Goal: Task Accomplishment & Management: Use online tool/utility

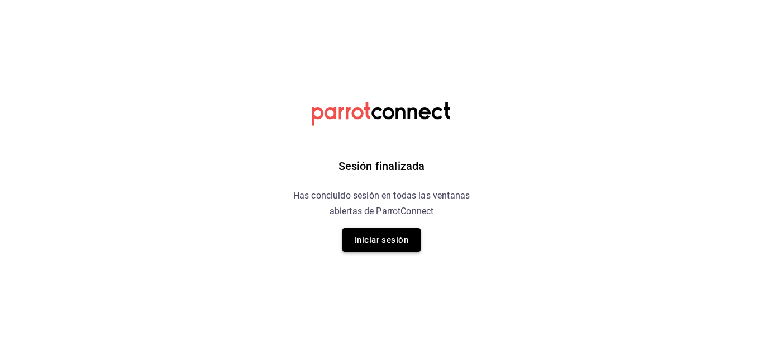
click at [393, 244] on button "Iniciar sesión" at bounding box center [382, 239] width 78 height 23
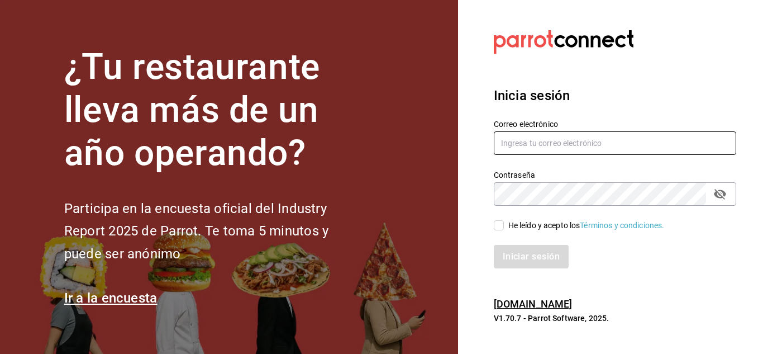
type input "[PERSON_NAME][EMAIL_ADDRESS][PERSON_NAME][DOMAIN_NAME]"
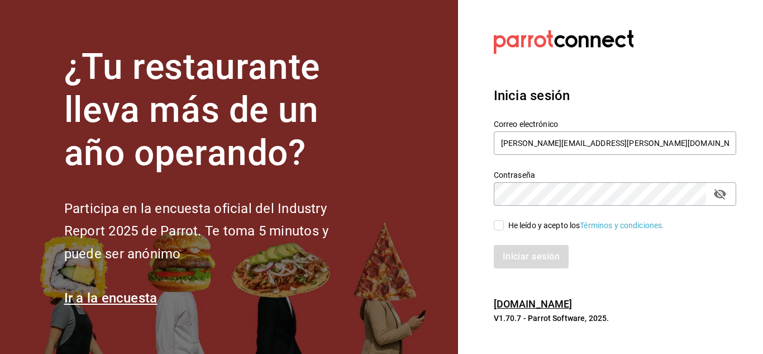
click at [494, 226] on input "He leído y acepto los Términos y condiciones." at bounding box center [499, 225] width 10 height 10
checkbox input "true"
click at [526, 258] on button "Iniciar sesión" at bounding box center [532, 256] width 76 height 23
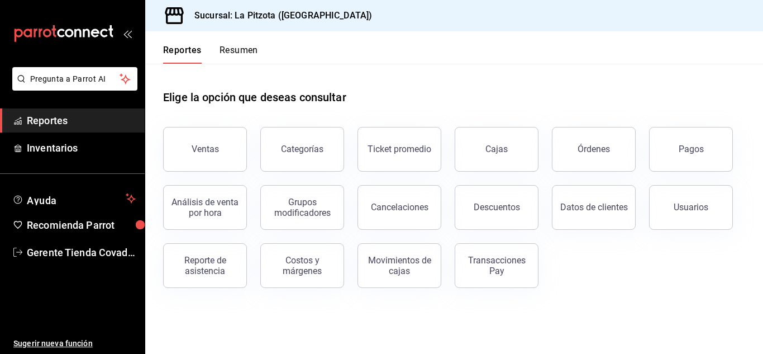
click at [240, 45] on button "Resumen" at bounding box center [239, 54] width 39 height 19
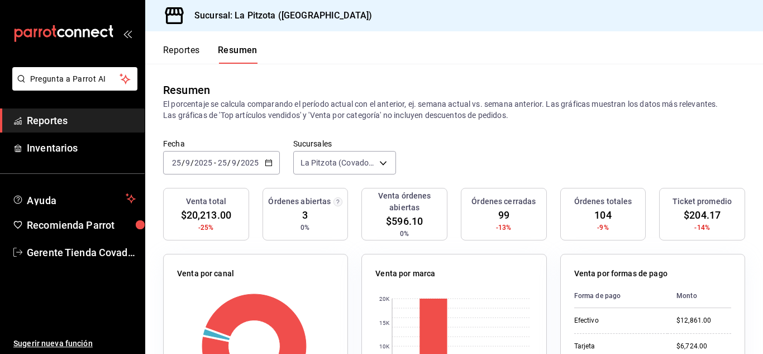
click at [268, 163] on icon "button" at bounding box center [269, 163] width 8 height 8
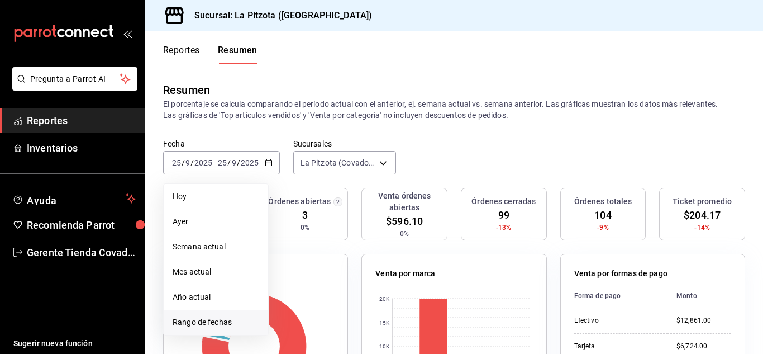
click at [219, 321] on span "Rango de fechas" at bounding box center [216, 322] width 87 height 12
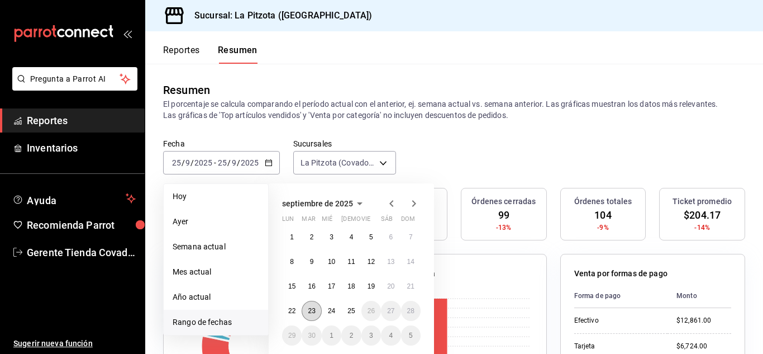
click at [310, 314] on abbr "23" at bounding box center [311, 311] width 7 height 8
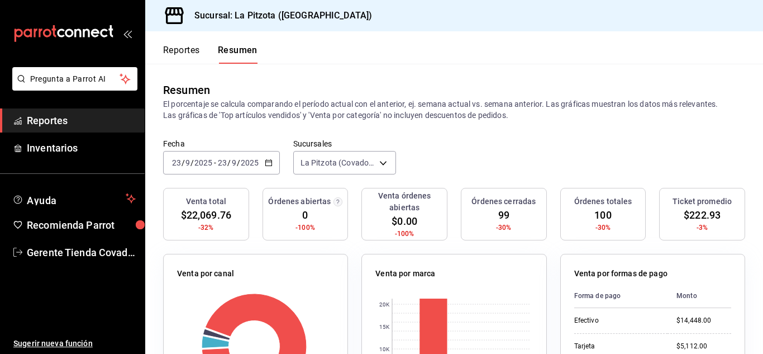
click at [269, 167] on icon "button" at bounding box center [269, 163] width 8 height 8
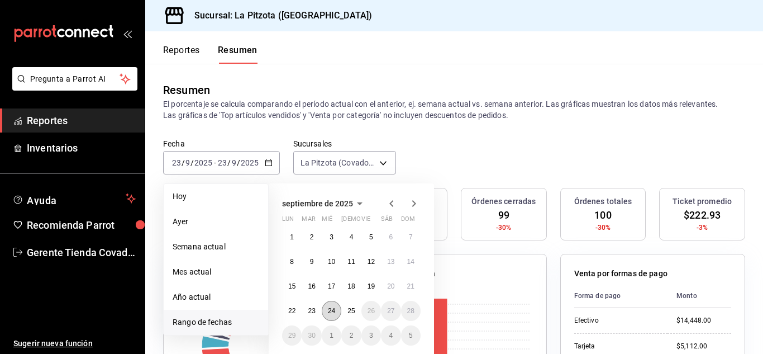
click at [330, 310] on abbr "24" at bounding box center [331, 311] width 7 height 8
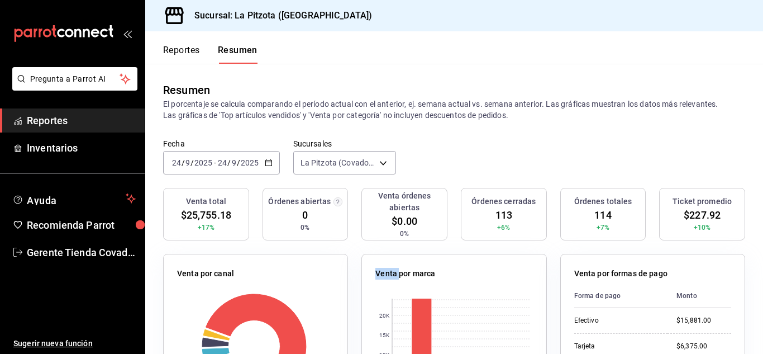
click at [186, 56] on button "Reportes" at bounding box center [181, 54] width 37 height 19
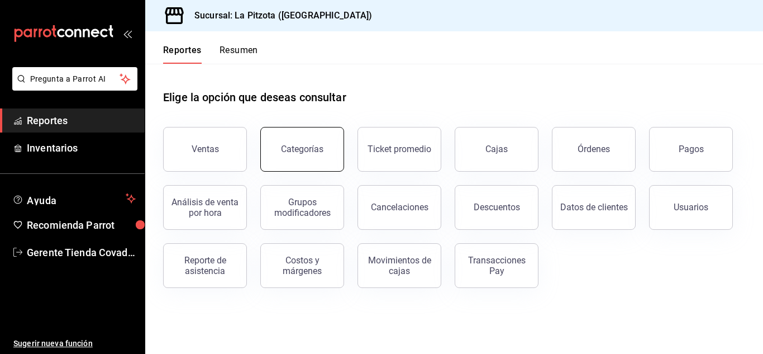
click at [296, 153] on div "Categorías" at bounding box center [302, 149] width 42 height 11
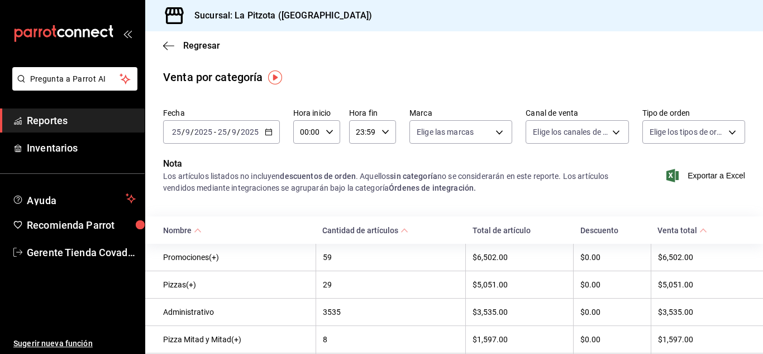
click at [268, 132] on icon "button" at bounding box center [269, 132] width 8 height 8
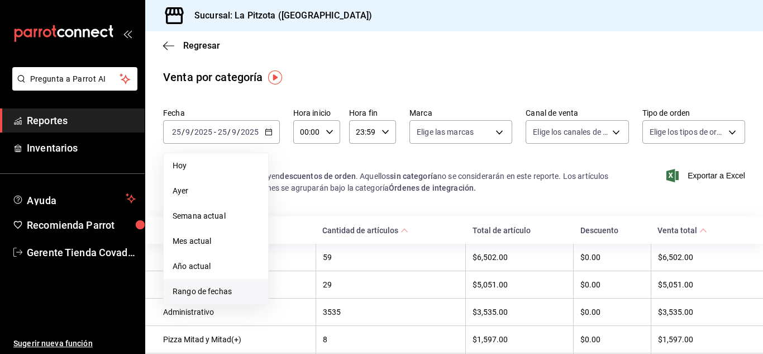
click at [221, 291] on span "Rango de fechas" at bounding box center [216, 292] width 87 height 12
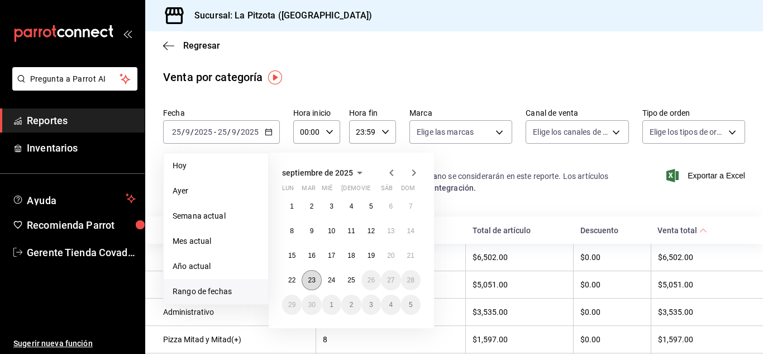
click at [312, 285] on button "23" at bounding box center [312, 280] width 20 height 20
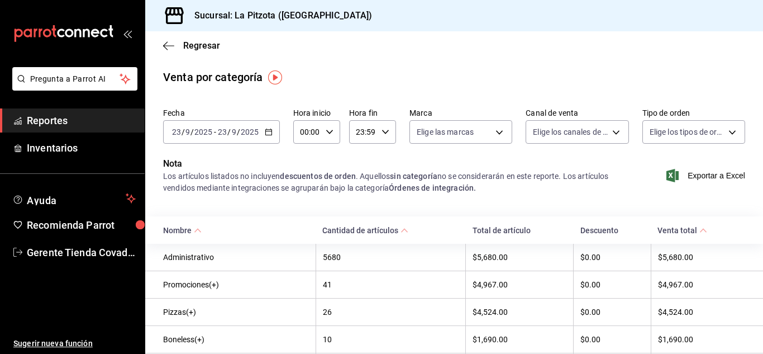
click at [267, 130] on \(Stroke\) "button" at bounding box center [268, 132] width 7 height 6
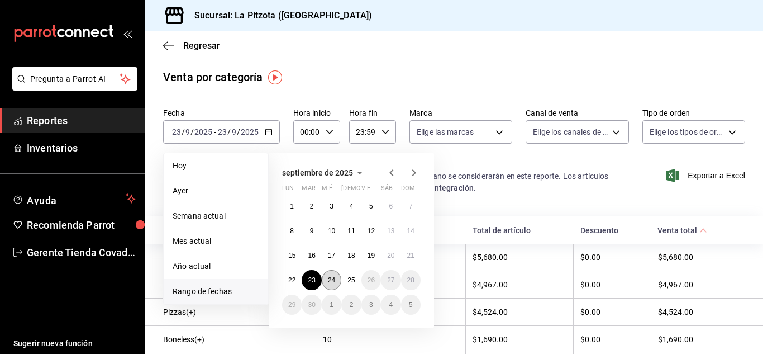
click at [329, 282] on abbr "24" at bounding box center [331, 280] width 7 height 8
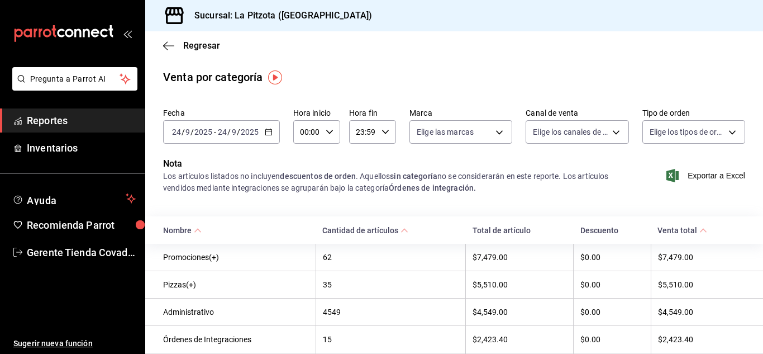
click at [167, 51] on div "Regresar" at bounding box center [454, 45] width 618 height 29
click at [167, 46] on icon "button" at bounding box center [168, 45] width 11 height 1
